Goal: Complete application form

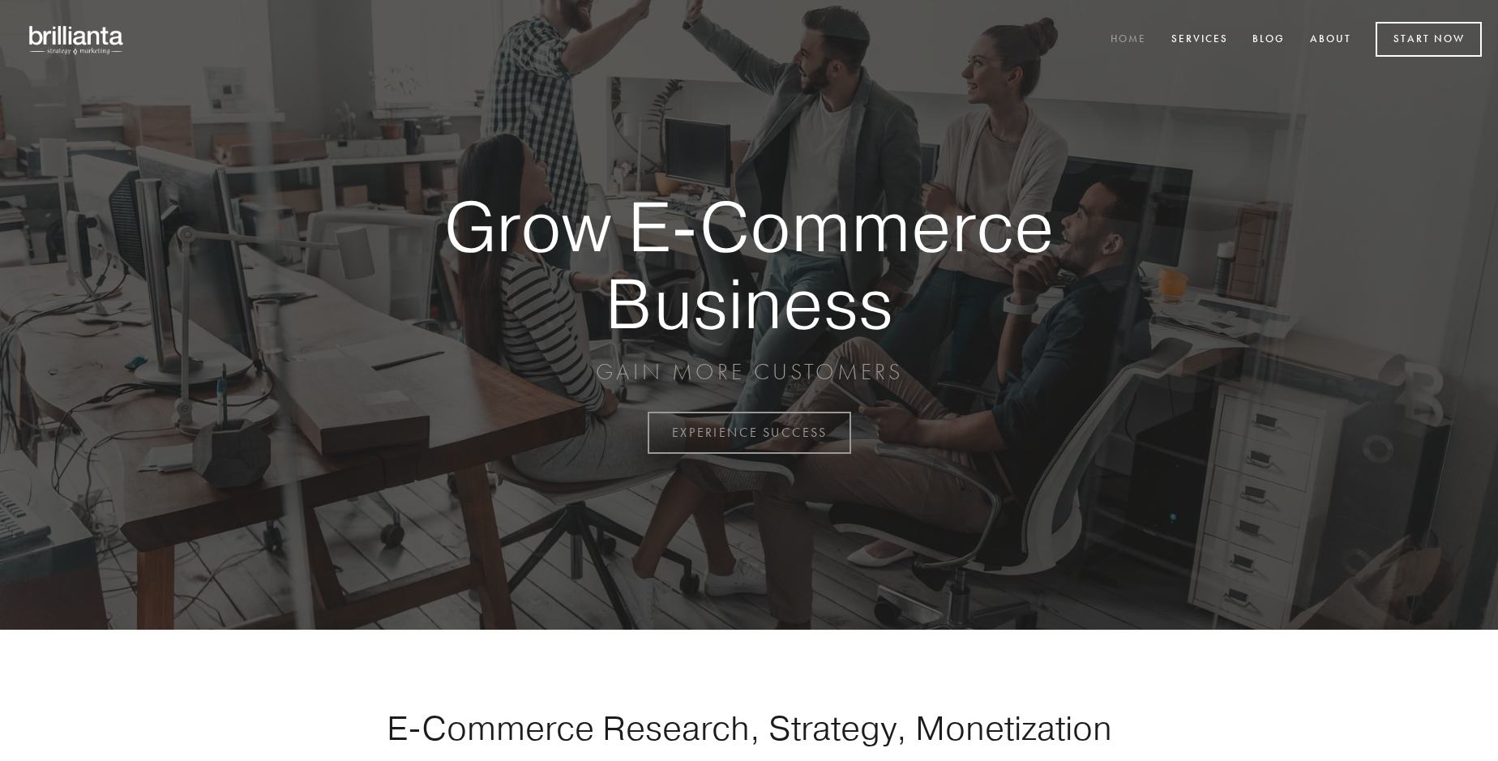
scroll to position [4250, 0]
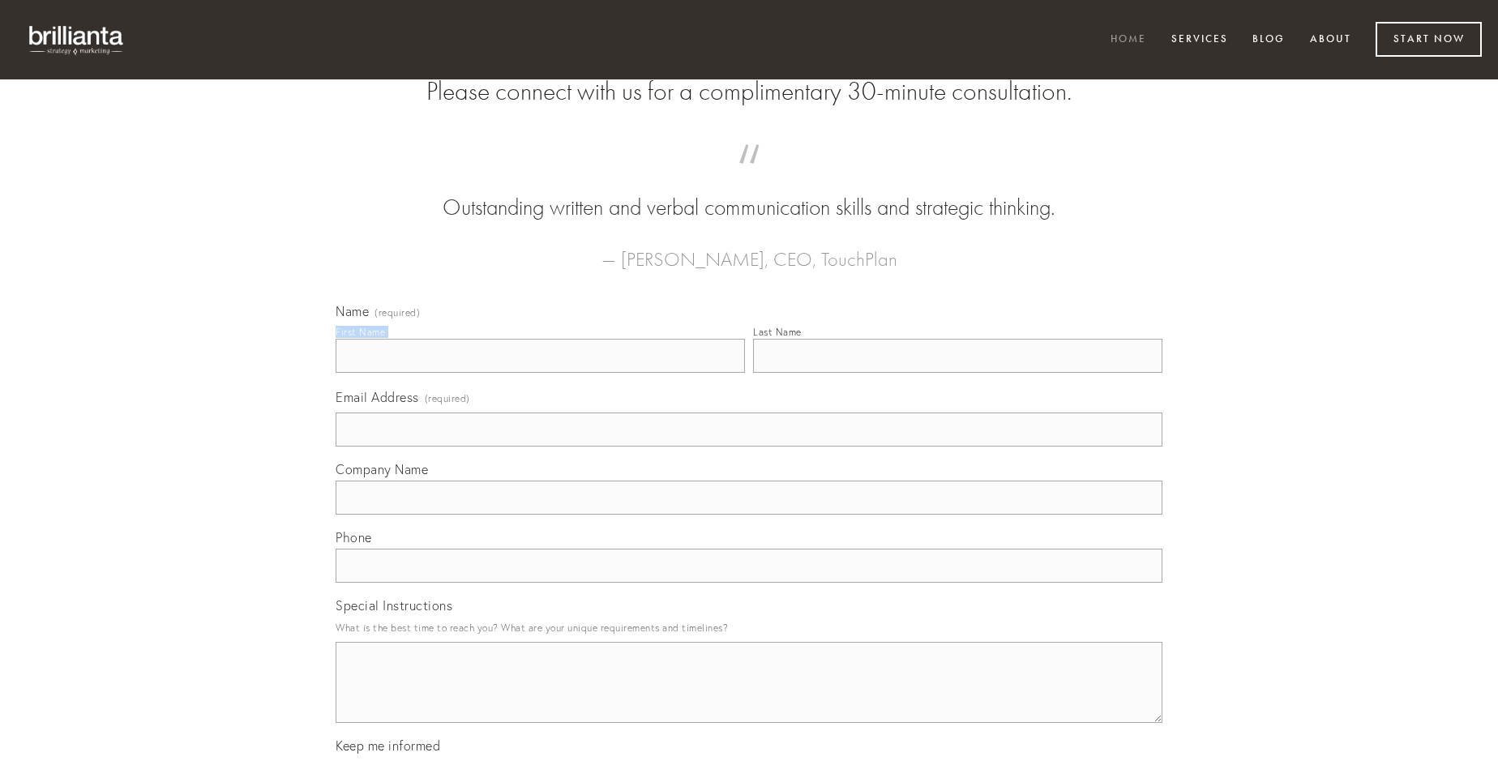
type input "[PERSON_NAME]"
click at [958, 373] on input "Last Name" at bounding box center [957, 356] width 409 height 34
type input "[PERSON_NAME]"
click at [749, 447] on input "Email Address (required)" at bounding box center [749, 430] width 827 height 34
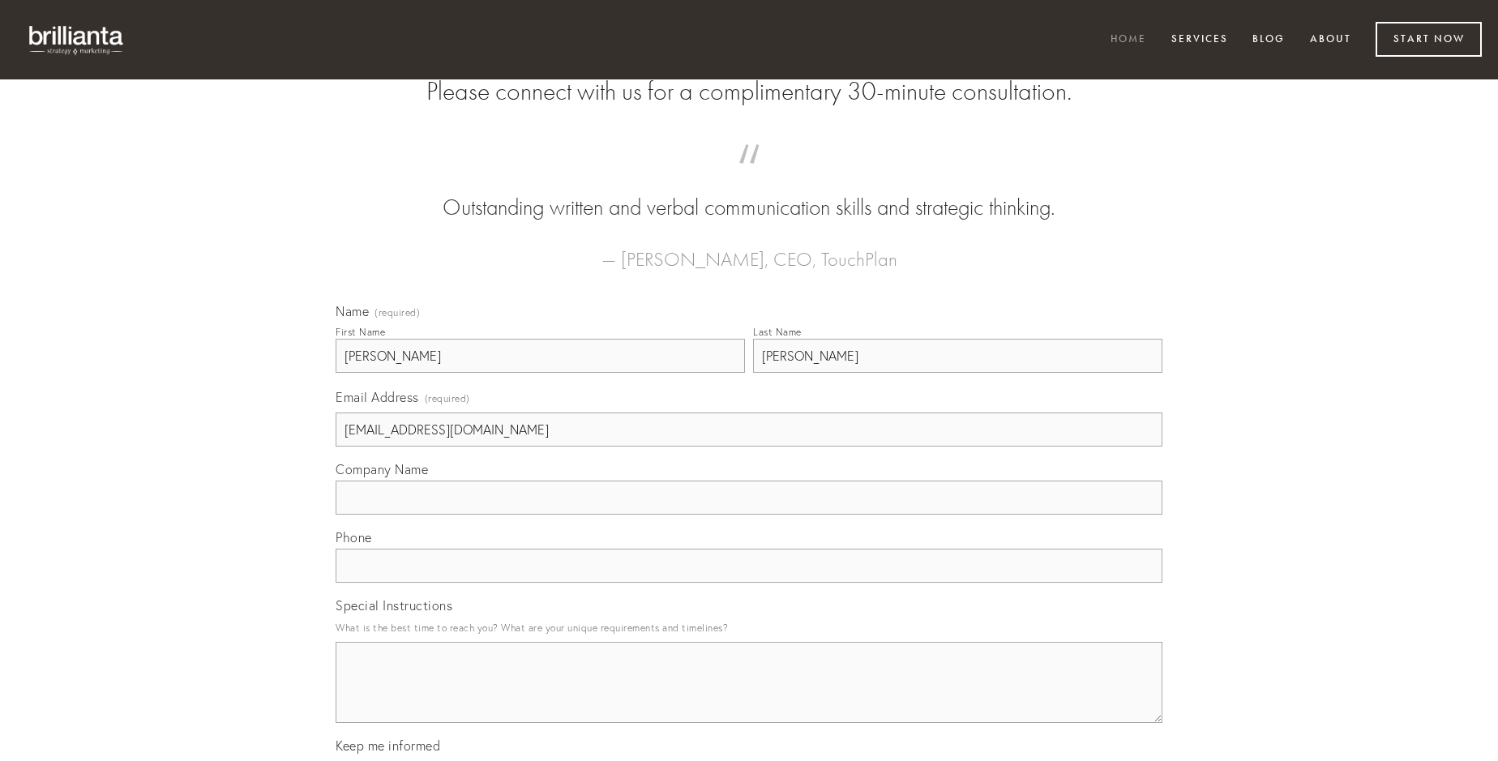
type input "[EMAIL_ADDRESS][DOMAIN_NAME]"
click at [749, 515] on input "Company Name" at bounding box center [749, 498] width 827 height 34
type input "dolore"
click at [749, 583] on input "text" at bounding box center [749, 566] width 827 height 34
click at [749, 697] on textarea "Special Instructions" at bounding box center [749, 682] width 827 height 81
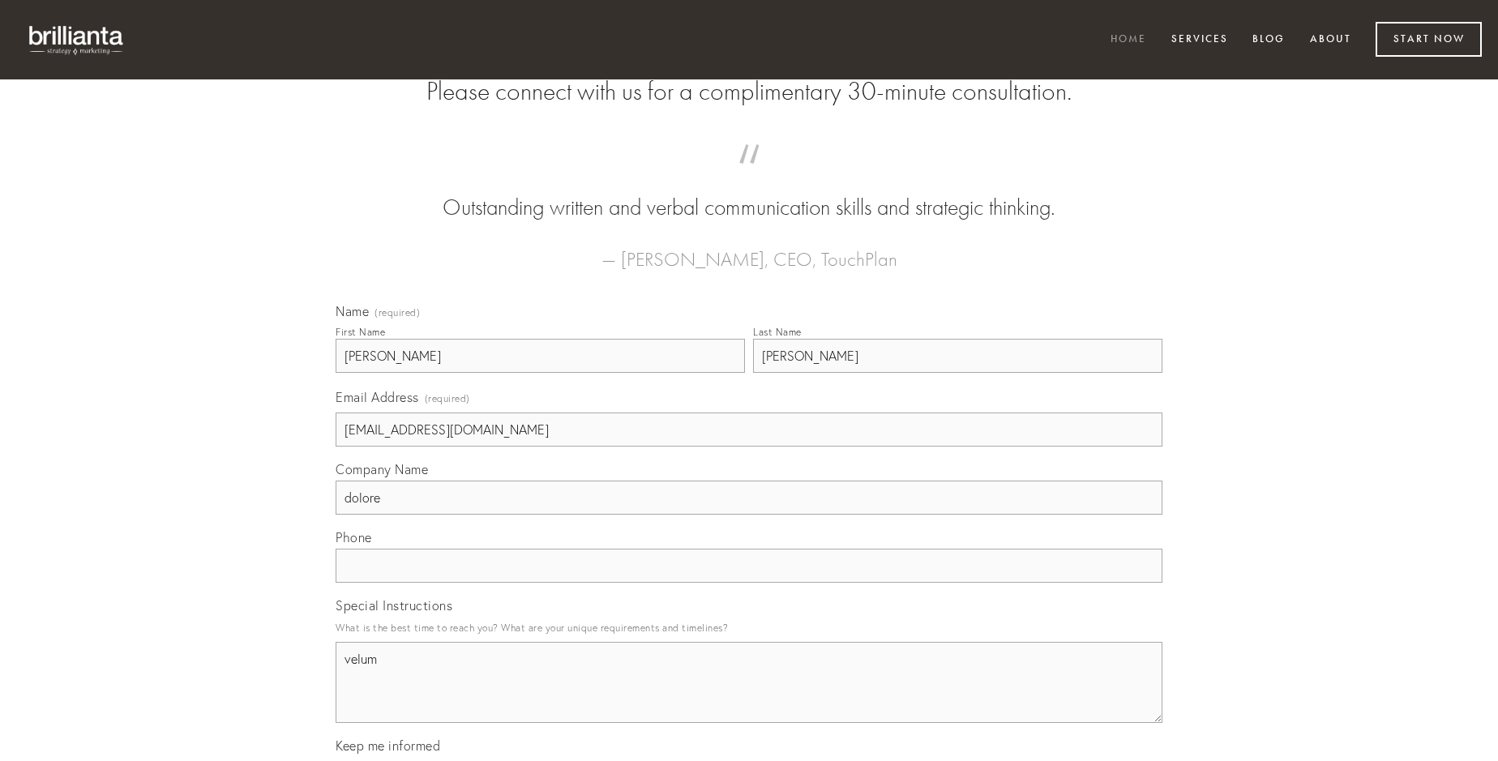
type textarea "velum"
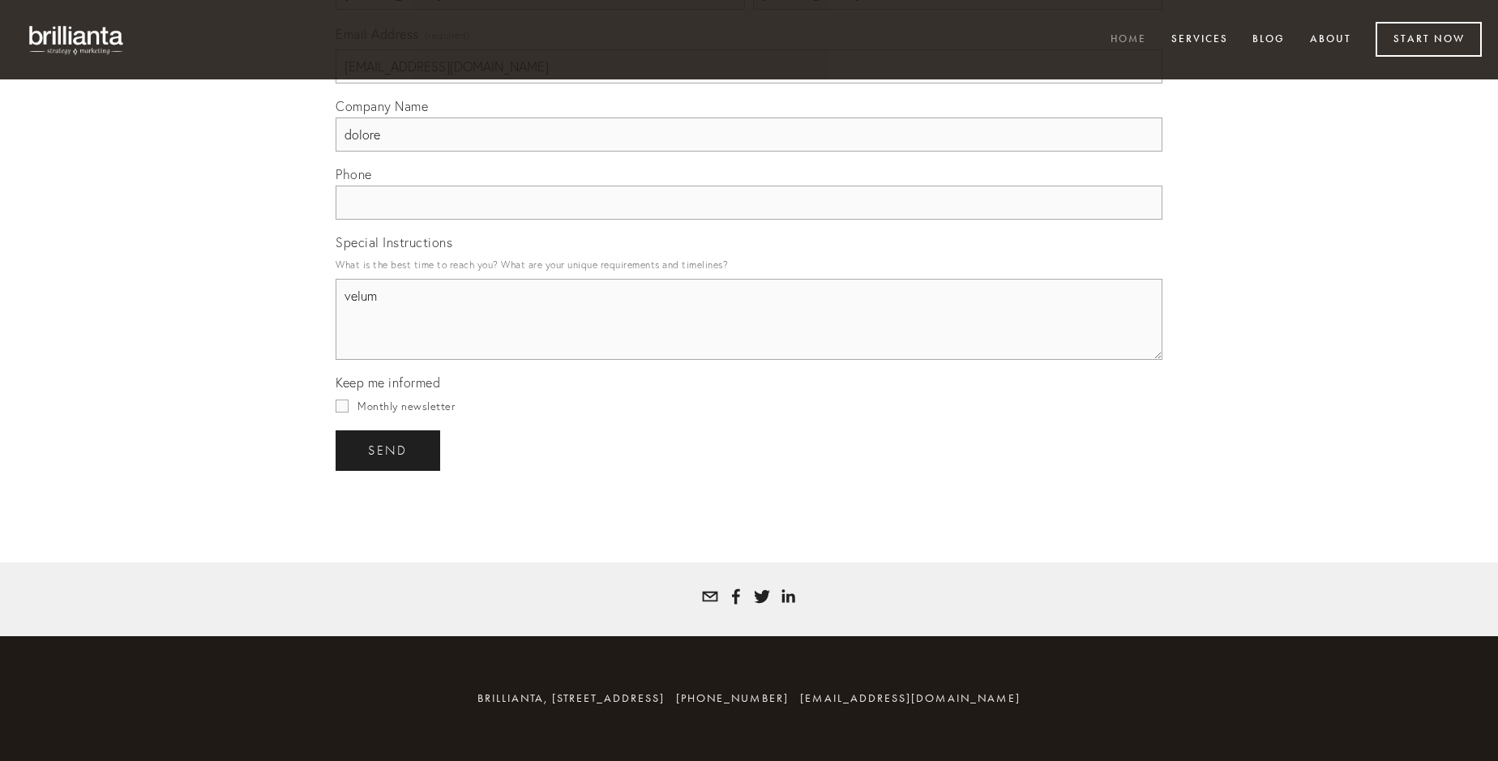
click at [389, 450] on span "send" at bounding box center [388, 450] width 40 height 15
